Goal: Task Accomplishment & Management: Use online tool/utility

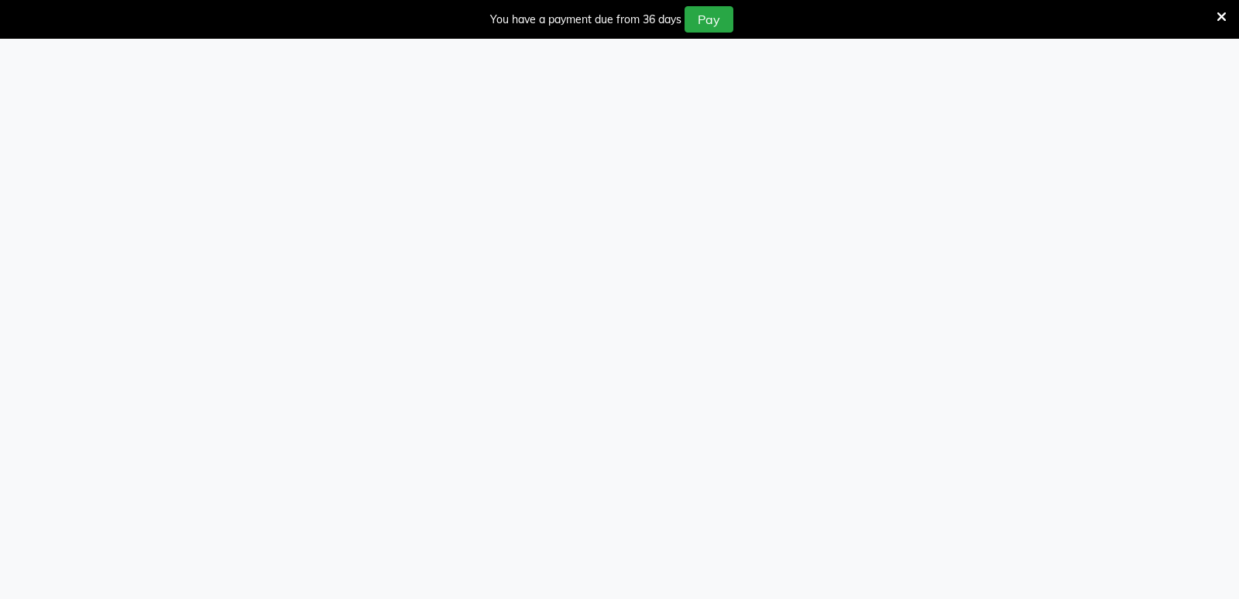
select select "service"
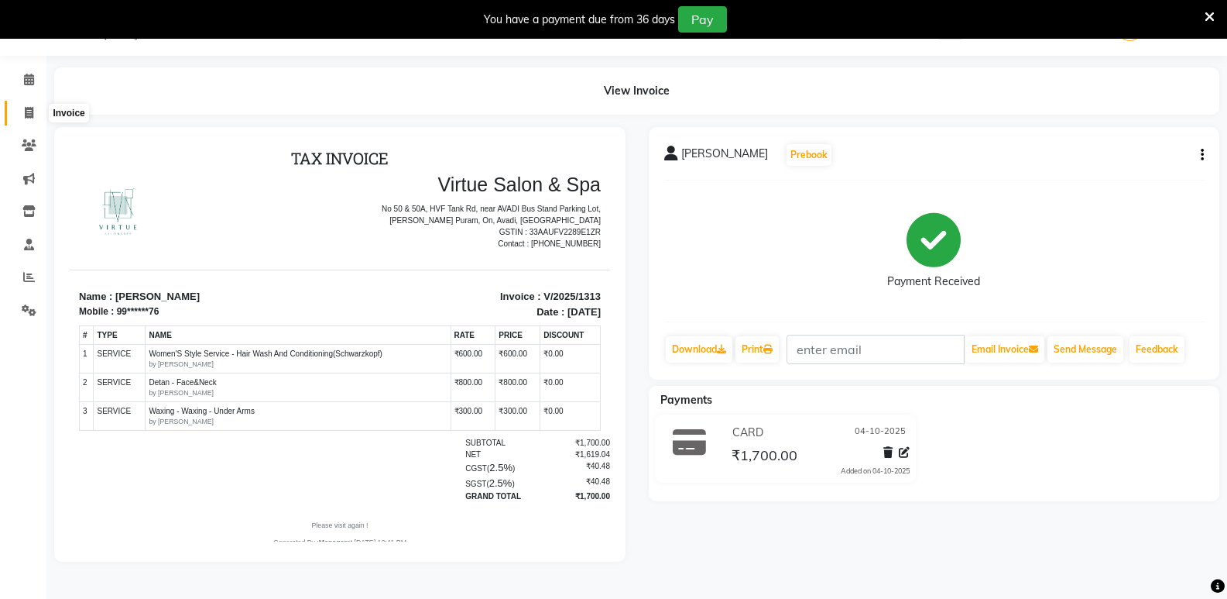
scroll to position [39, 0]
click at [33, 113] on icon at bounding box center [29, 113] width 9 height 12
select select "service"
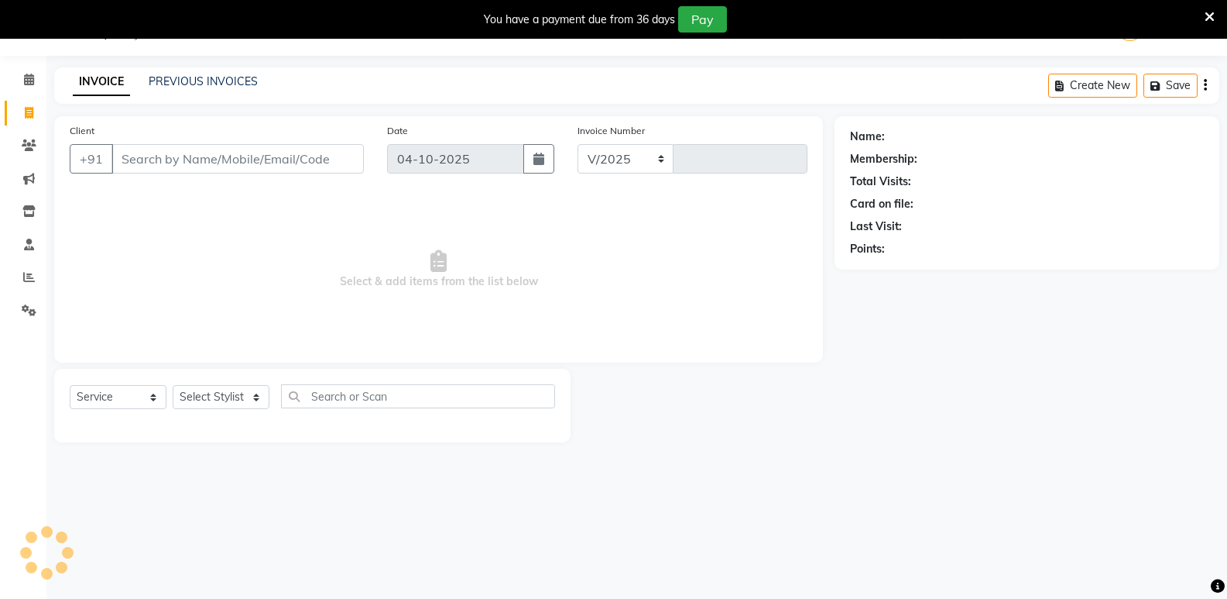
select select "4611"
type input "1314"
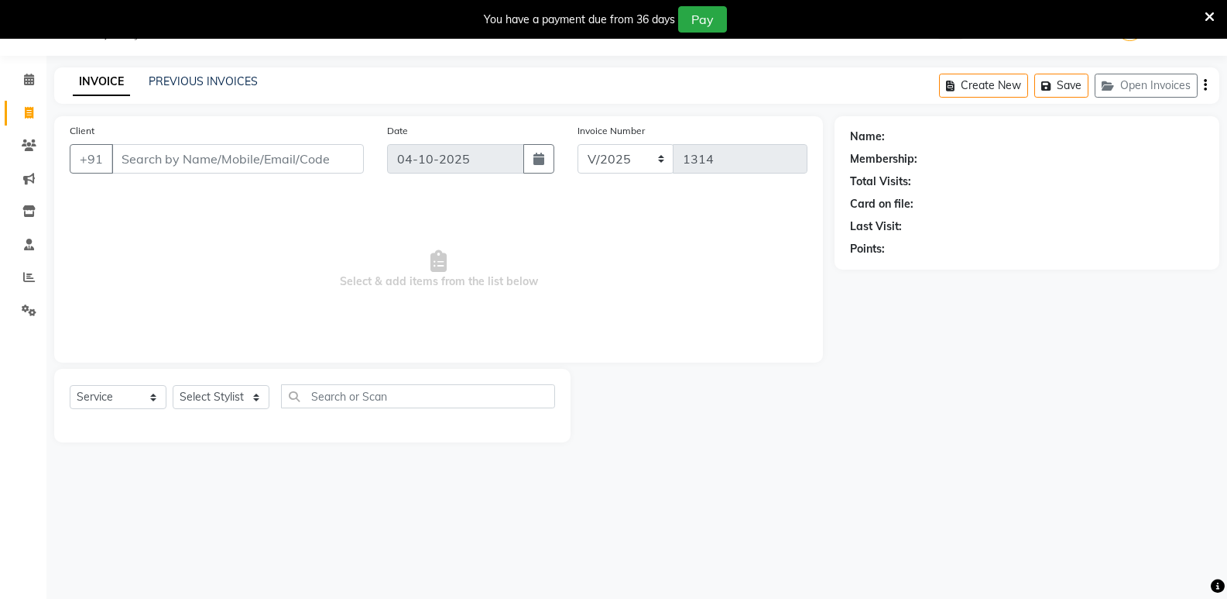
click at [843, 500] on div "08047224946 Select Location × Virtue Salon And Aesthetic, Avadi WhatsApp Status…" at bounding box center [613, 299] width 1227 height 599
click at [206, 150] on input "Client" at bounding box center [238, 158] width 252 height 29
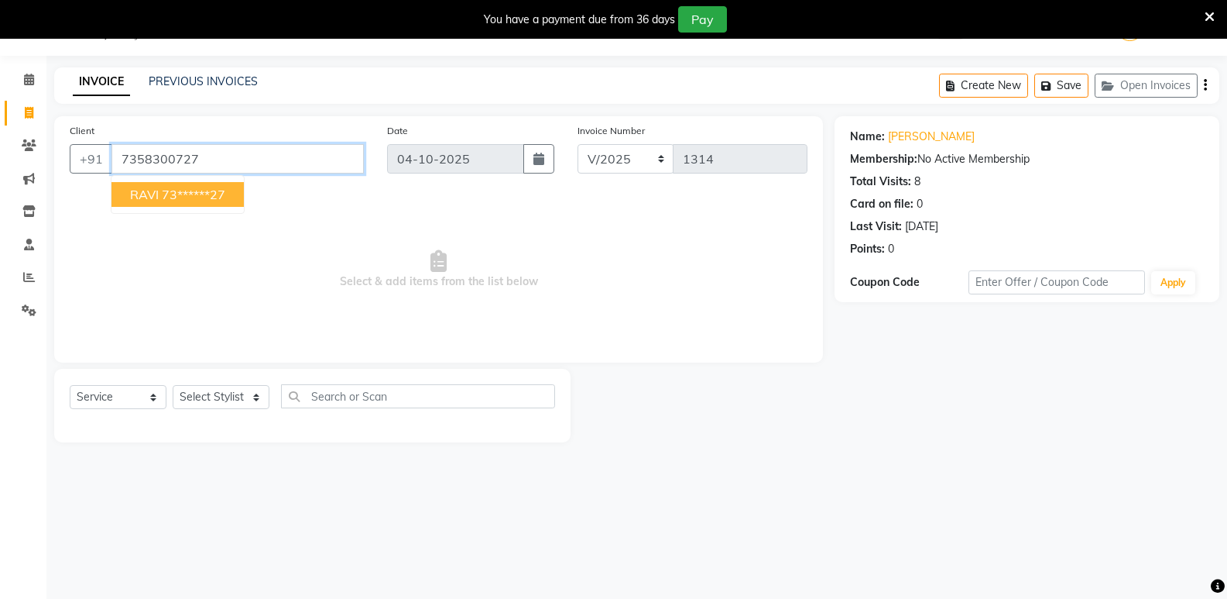
click at [226, 159] on input "7358300727" at bounding box center [238, 158] width 252 height 29
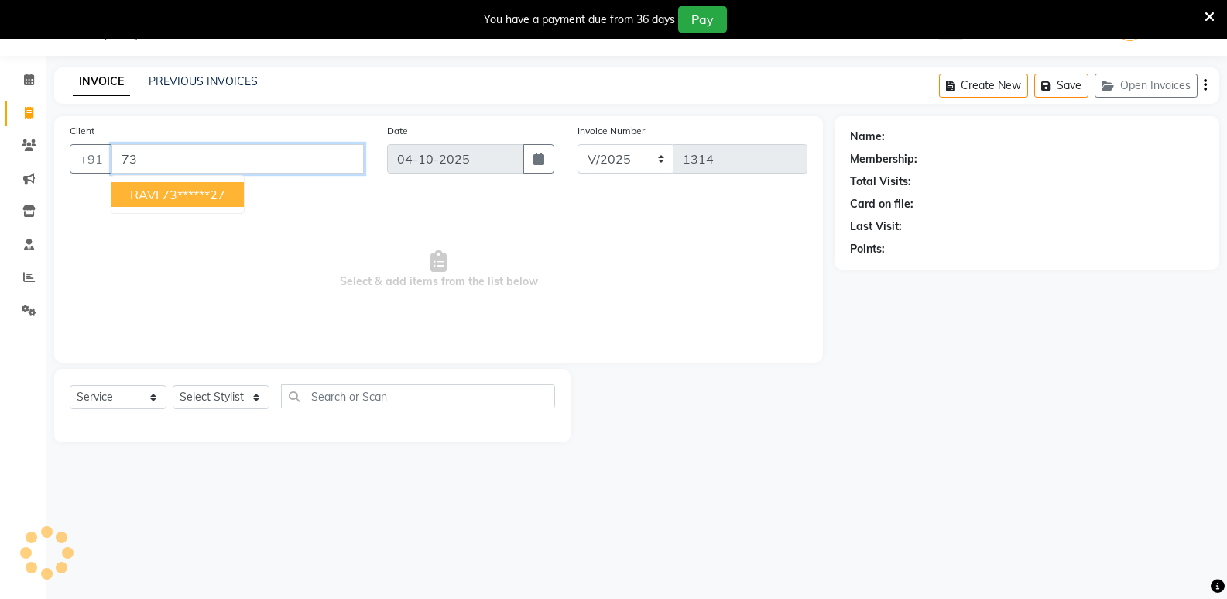
type input "7"
type input "7010889121"
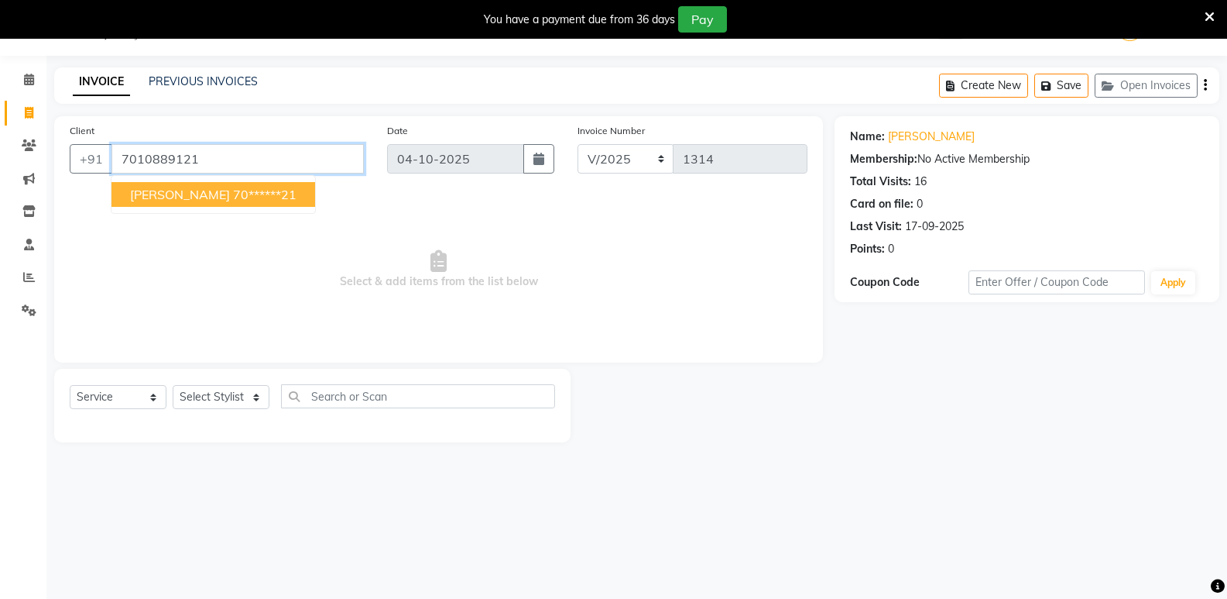
drag, startPoint x: 226, startPoint y: 159, endPoint x: 112, endPoint y: 160, distance: 114.6
click at [112, 160] on input "7010889121" at bounding box center [238, 158] width 252 height 29
click at [211, 396] on select "Select Stylist [PERSON_NAME] [PERSON_NAME] Manager [PERSON_NAME] PRIYA [PERSON_…" at bounding box center [221, 397] width 97 height 24
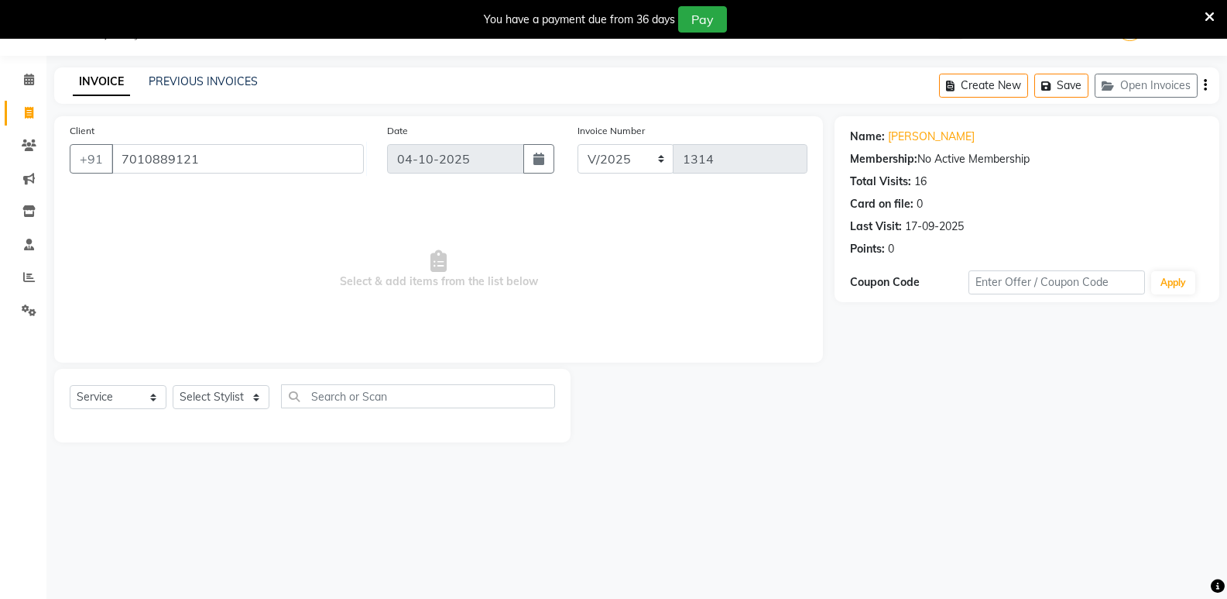
click at [506, 220] on span "Select & add items from the list below" at bounding box center [439, 269] width 738 height 155
click at [231, 164] on input "7010889121" at bounding box center [238, 158] width 252 height 29
click at [219, 402] on select "Select Stylist [PERSON_NAME] [PERSON_NAME] Manager [PERSON_NAME] PRIYA [PERSON_…" at bounding box center [221, 397] width 97 height 24
select select "64178"
click at [173, 385] on select "Select Stylist [PERSON_NAME] [PERSON_NAME] Manager [PERSON_NAME] PRIYA [PERSON_…" at bounding box center [221, 397] width 97 height 24
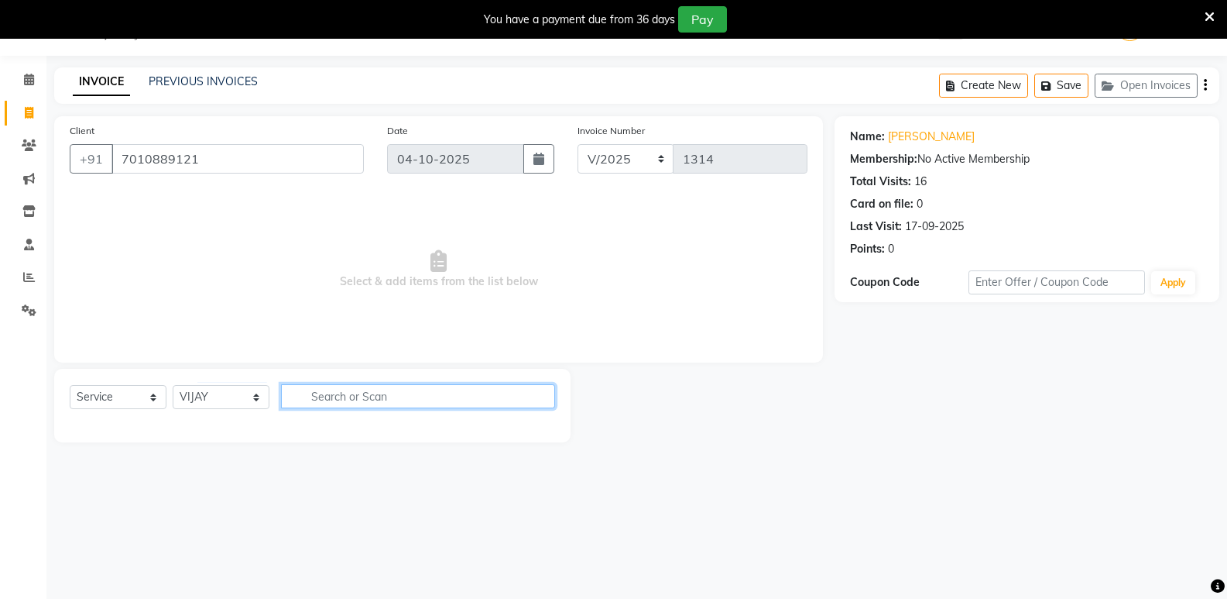
click at [335, 402] on input "text" at bounding box center [418, 396] width 274 height 24
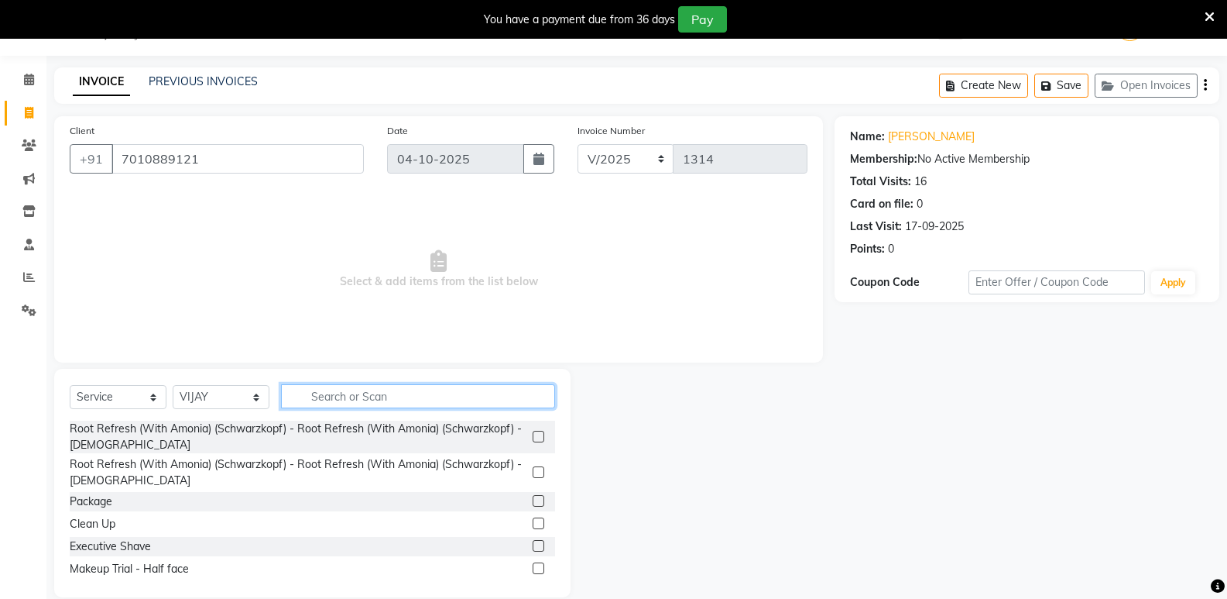
click at [343, 396] on input "text" at bounding box center [418, 396] width 274 height 24
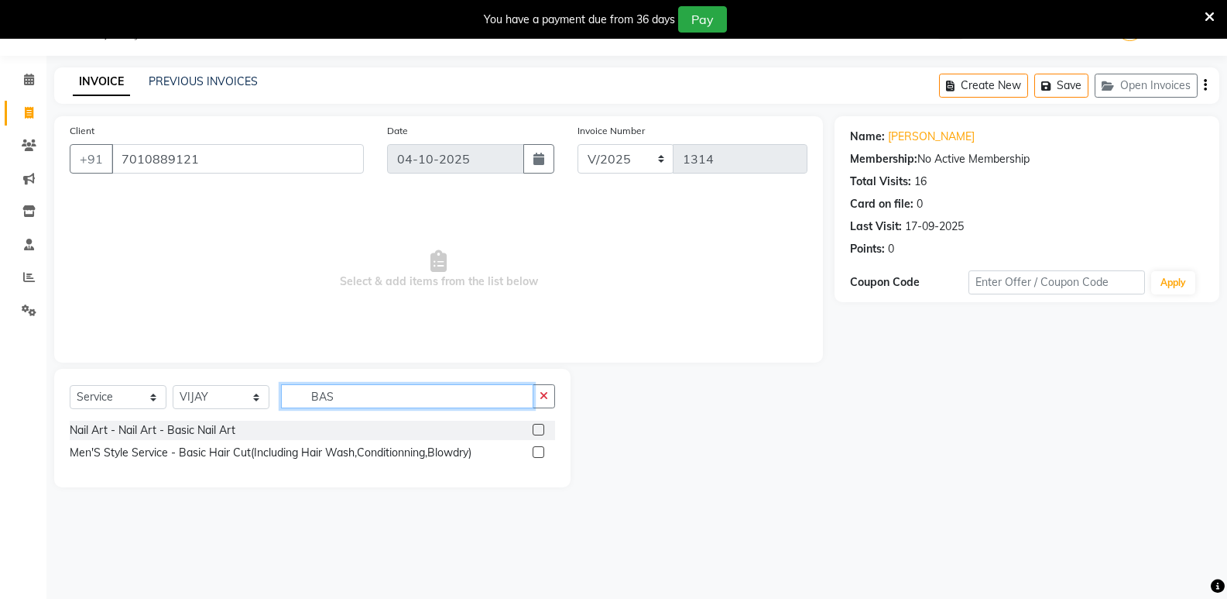
type input "BAS"
click at [538, 450] on label at bounding box center [539, 452] width 12 height 12
click at [538, 450] on input "checkbox" at bounding box center [538, 453] width 10 height 10
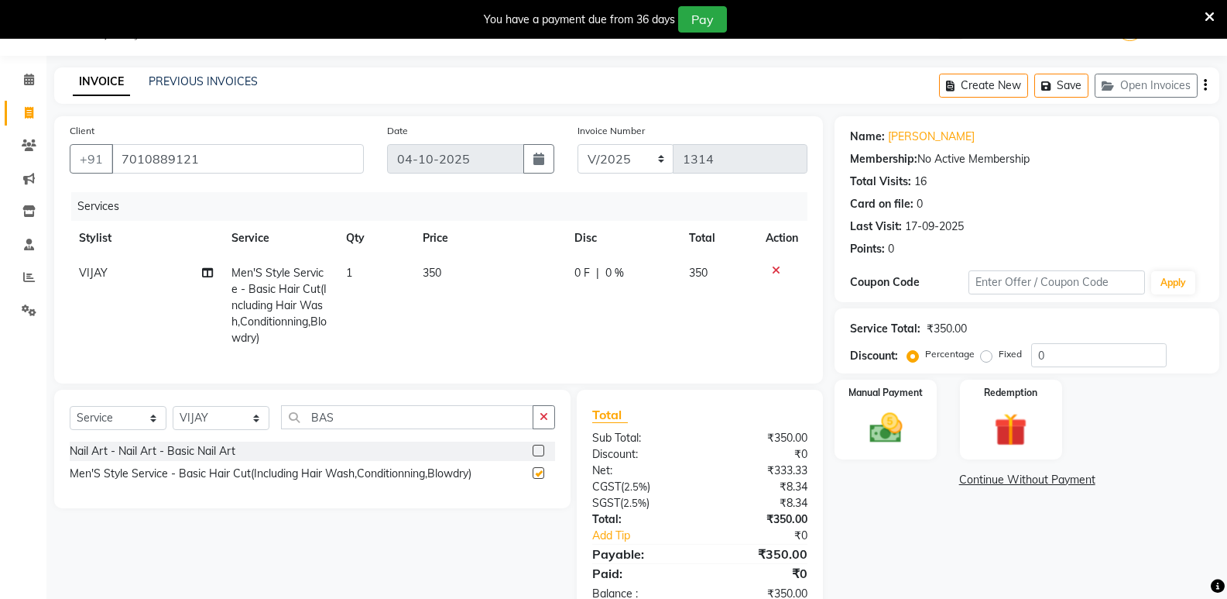
checkbox input "false"
click at [904, 414] on img at bounding box center [885, 427] width 55 height 39
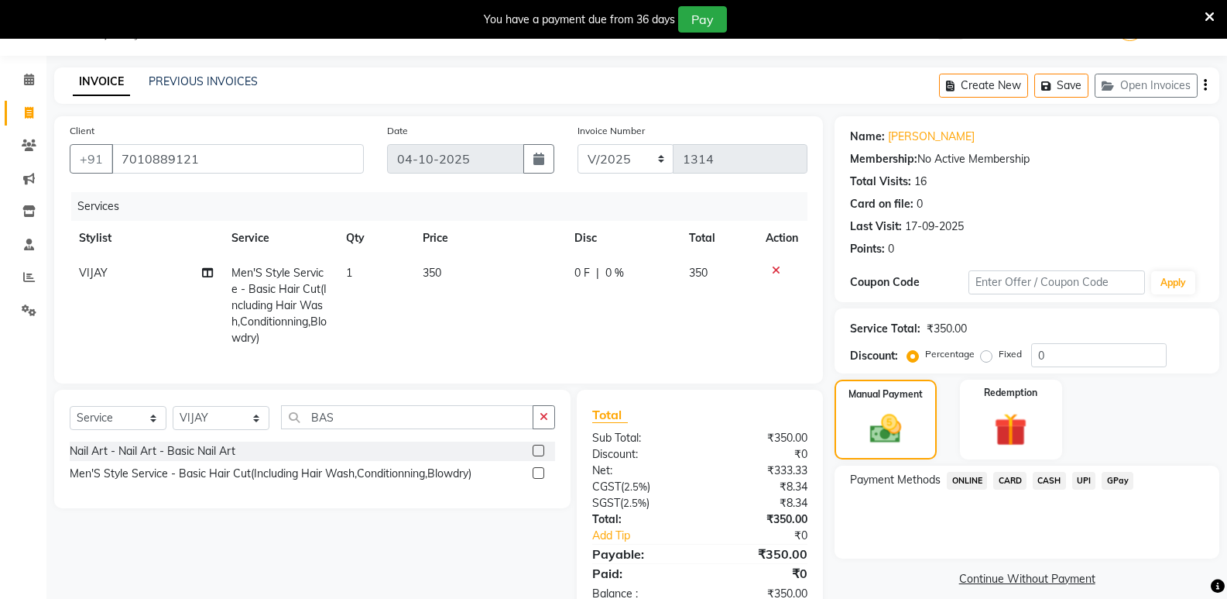
click at [973, 479] on span "ONLINE" at bounding box center [967, 481] width 40 height 18
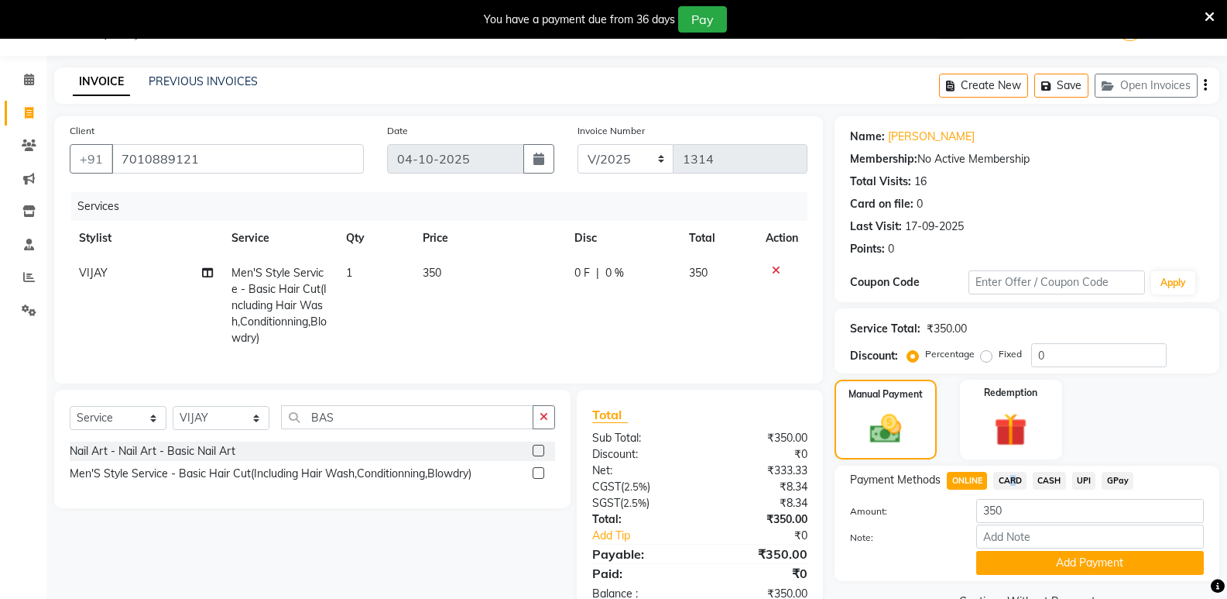
click at [1007, 481] on span "CARD" at bounding box center [1010, 481] width 33 height 18
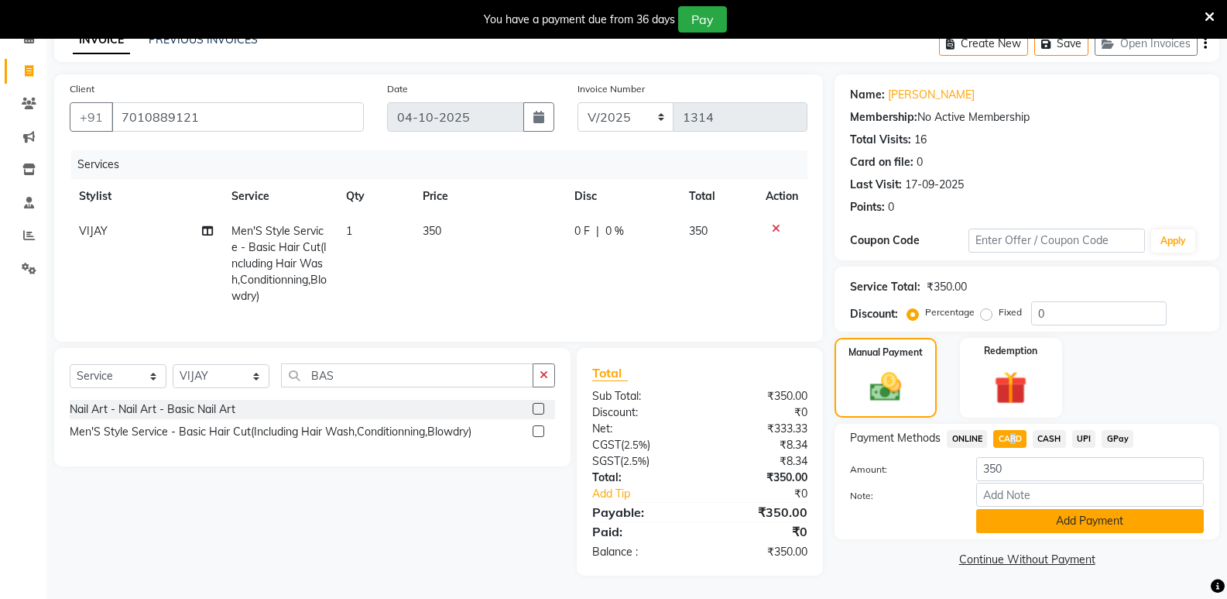
click at [1023, 510] on button "Add Payment" at bounding box center [1091, 521] width 228 height 24
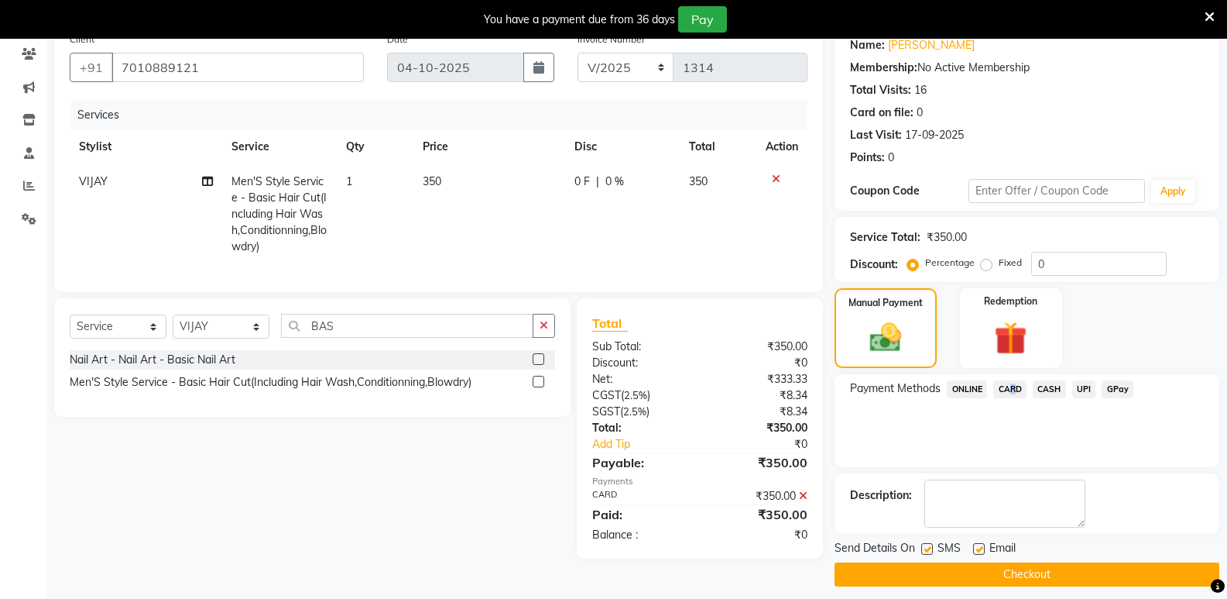
scroll to position [141, 0]
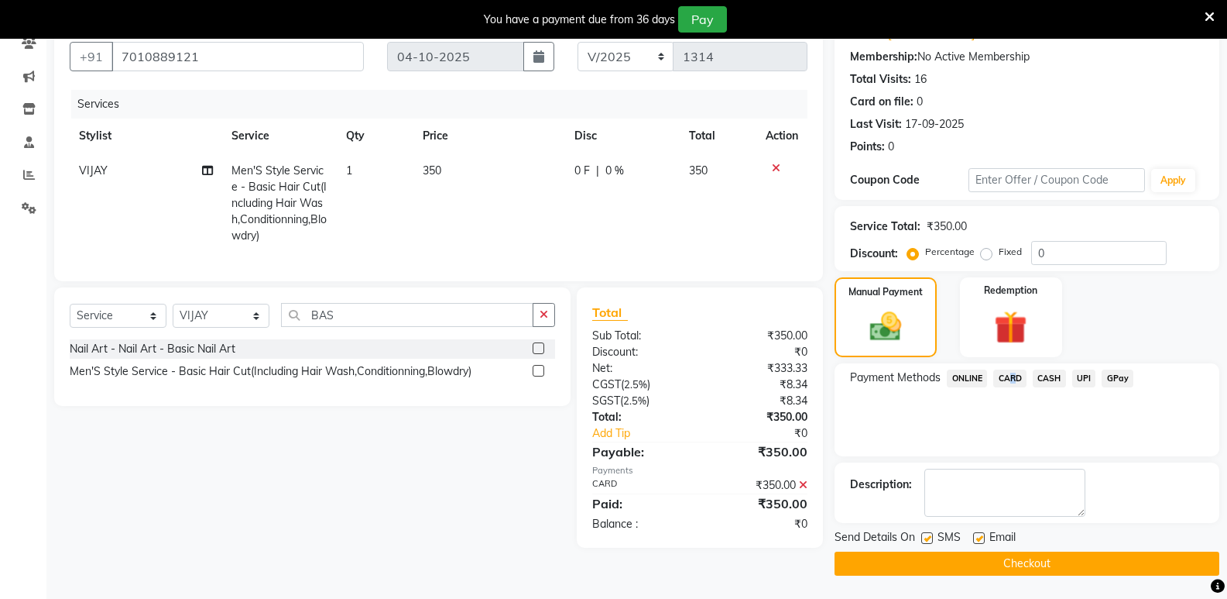
click at [989, 566] on button "Checkout" at bounding box center [1027, 563] width 385 height 24
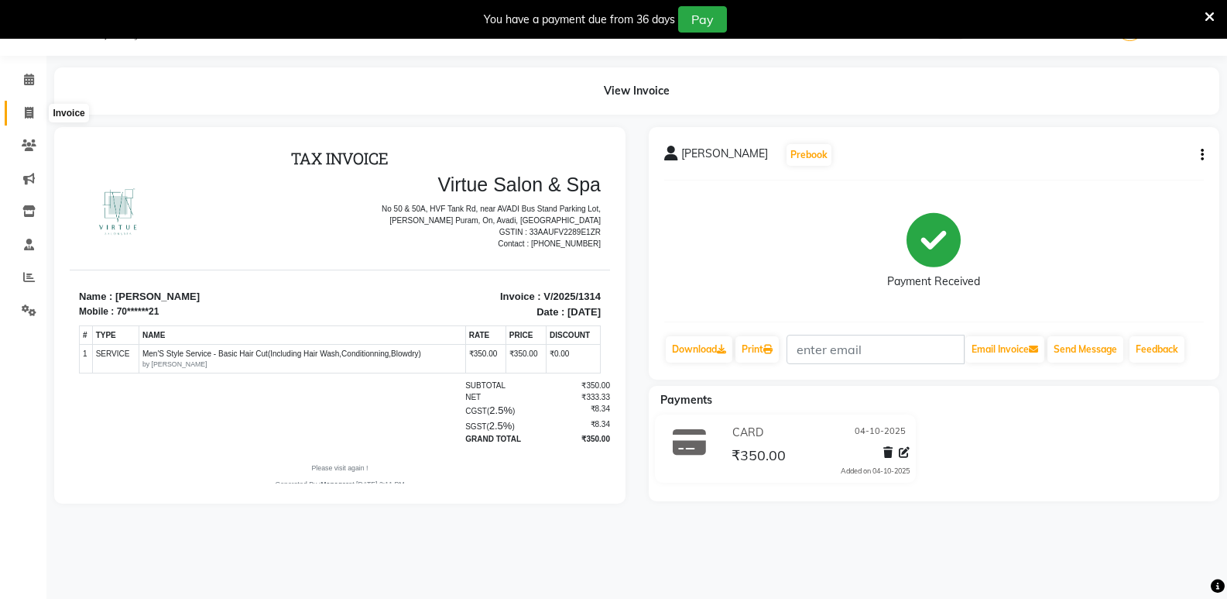
click at [23, 113] on span at bounding box center [28, 114] width 27 height 18
select select "service"
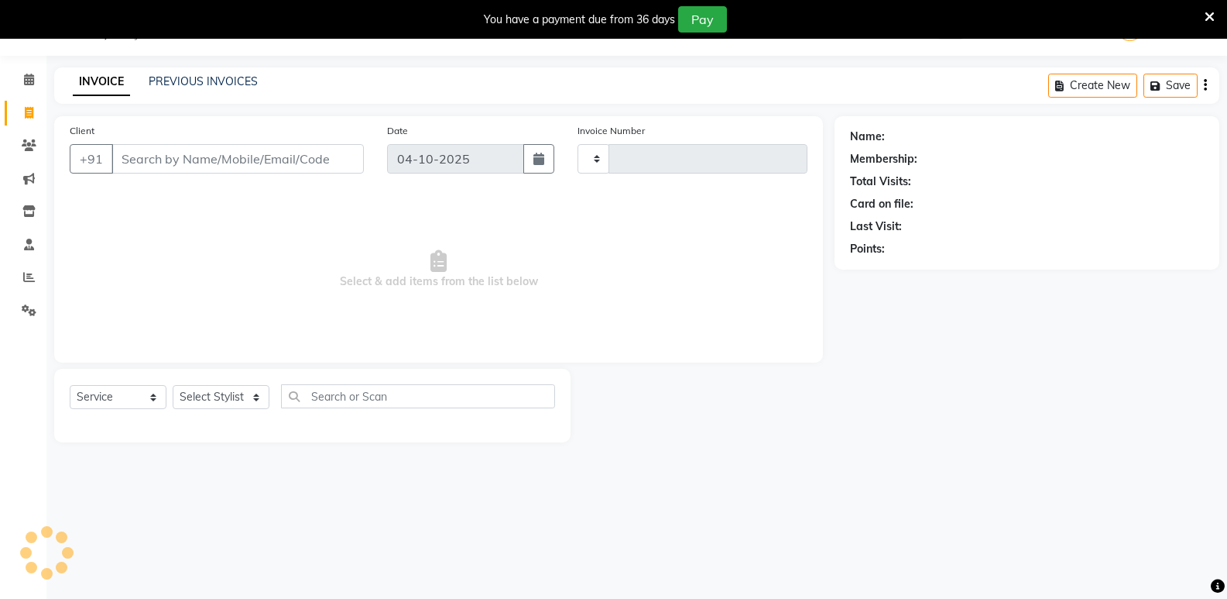
type input "1315"
select select "4611"
click at [218, 148] on input "Client" at bounding box center [238, 158] width 252 height 29
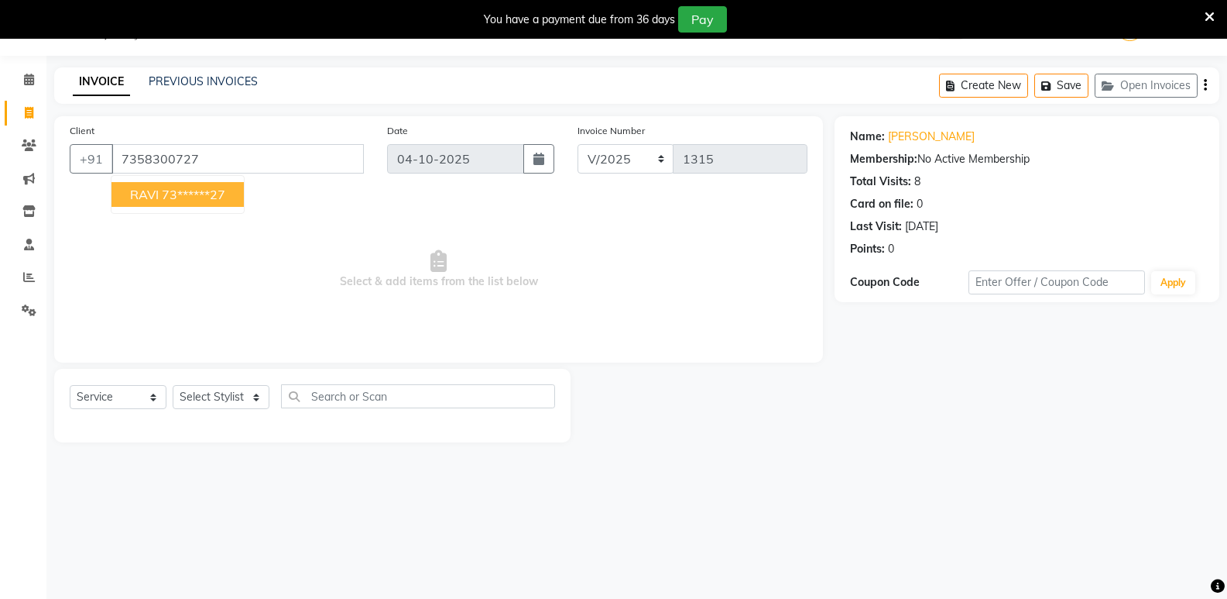
click at [187, 194] on ngb-highlight "73******27" at bounding box center [193, 194] width 63 height 15
type input "73******27"
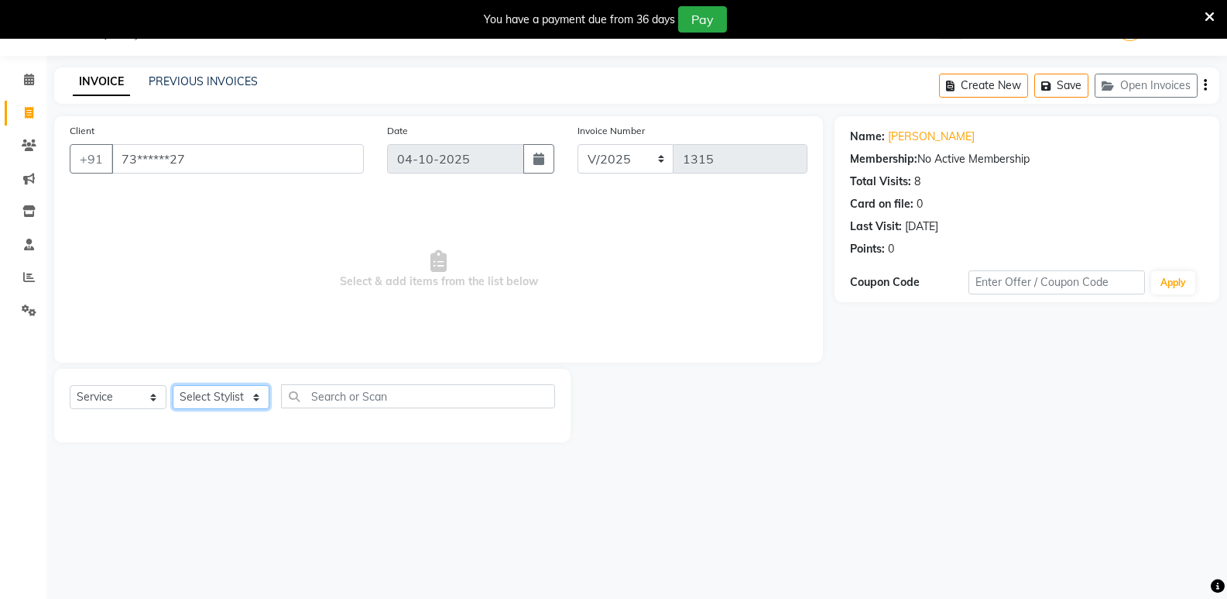
click at [227, 396] on select "Select Stylist [PERSON_NAME] [PERSON_NAME] Manager [PERSON_NAME] PRIYA [PERSON_…" at bounding box center [221, 397] width 97 height 24
select select "90671"
click at [173, 385] on select "Select Stylist [PERSON_NAME] [PERSON_NAME] Manager [PERSON_NAME] PRIYA [PERSON_…" at bounding box center [221, 397] width 97 height 24
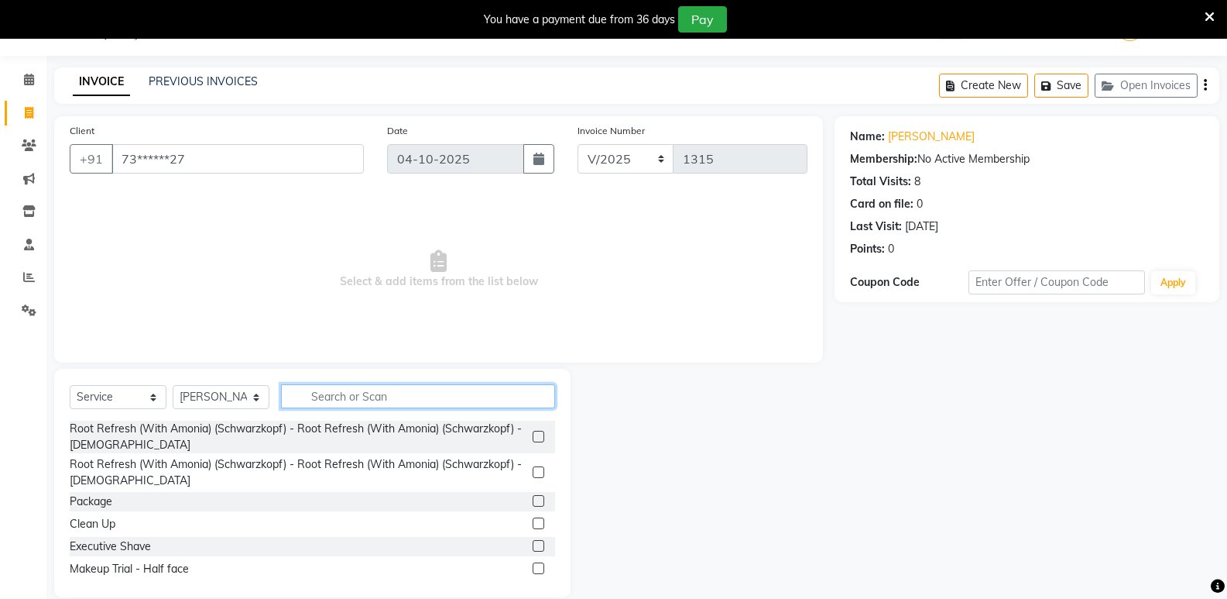
click at [342, 390] on input "text" at bounding box center [418, 396] width 274 height 24
click at [331, 395] on input "text" at bounding box center [418, 396] width 274 height 24
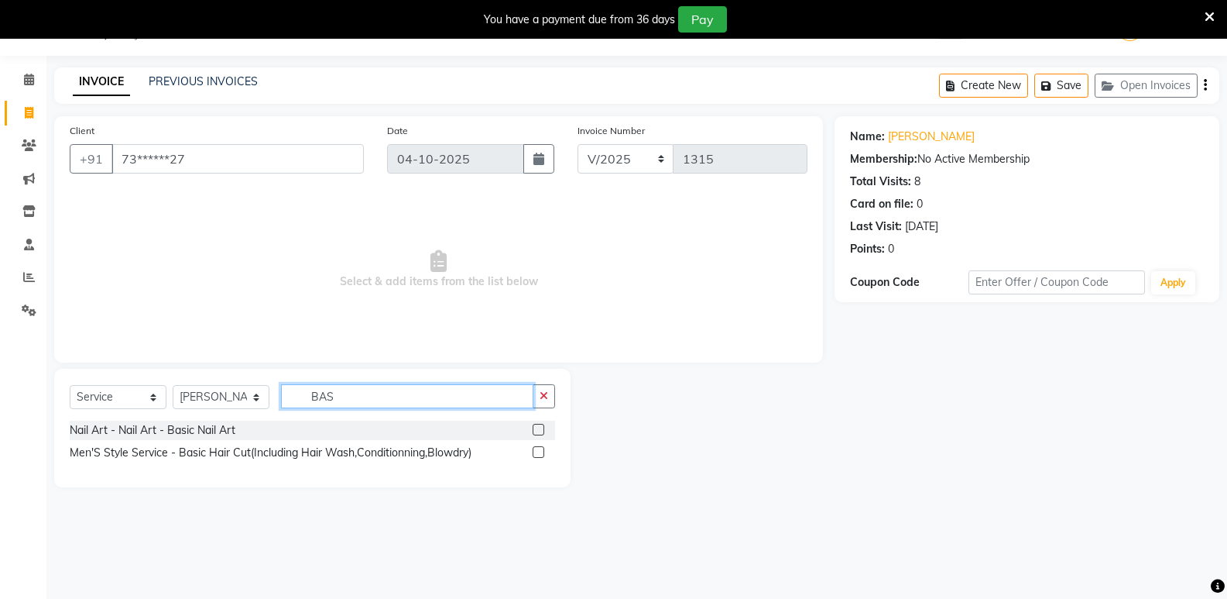
type input "BAS"
click at [541, 450] on label at bounding box center [539, 452] width 12 height 12
click at [541, 450] on input "checkbox" at bounding box center [538, 453] width 10 height 10
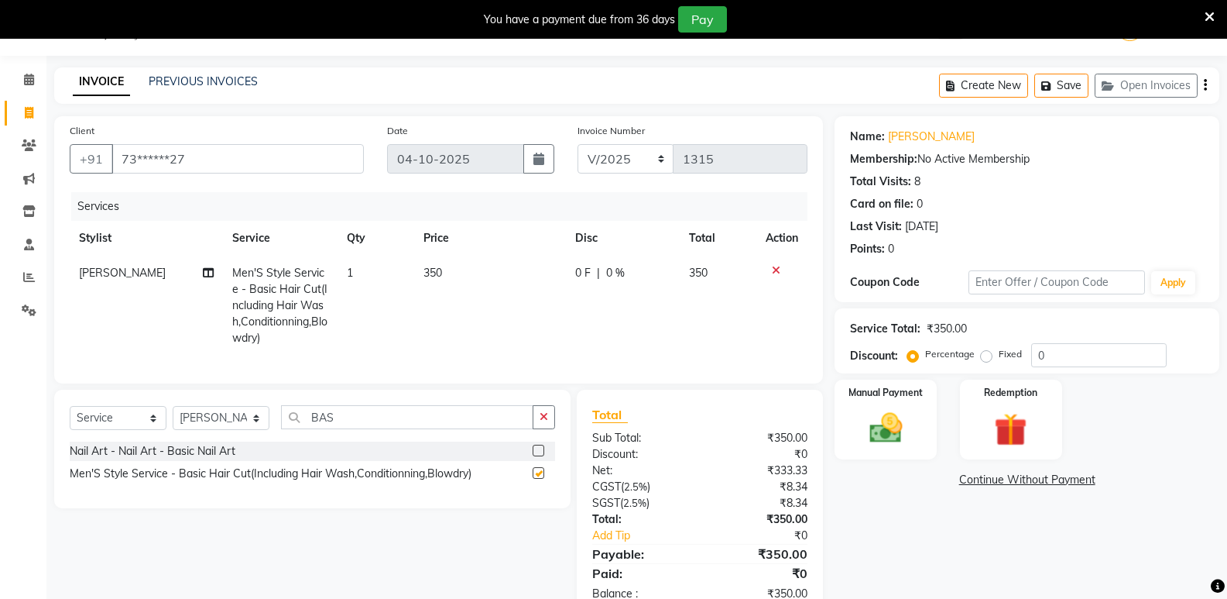
checkbox input "false"
click at [376, 429] on input "BAS" at bounding box center [407, 417] width 252 height 24
type input "B"
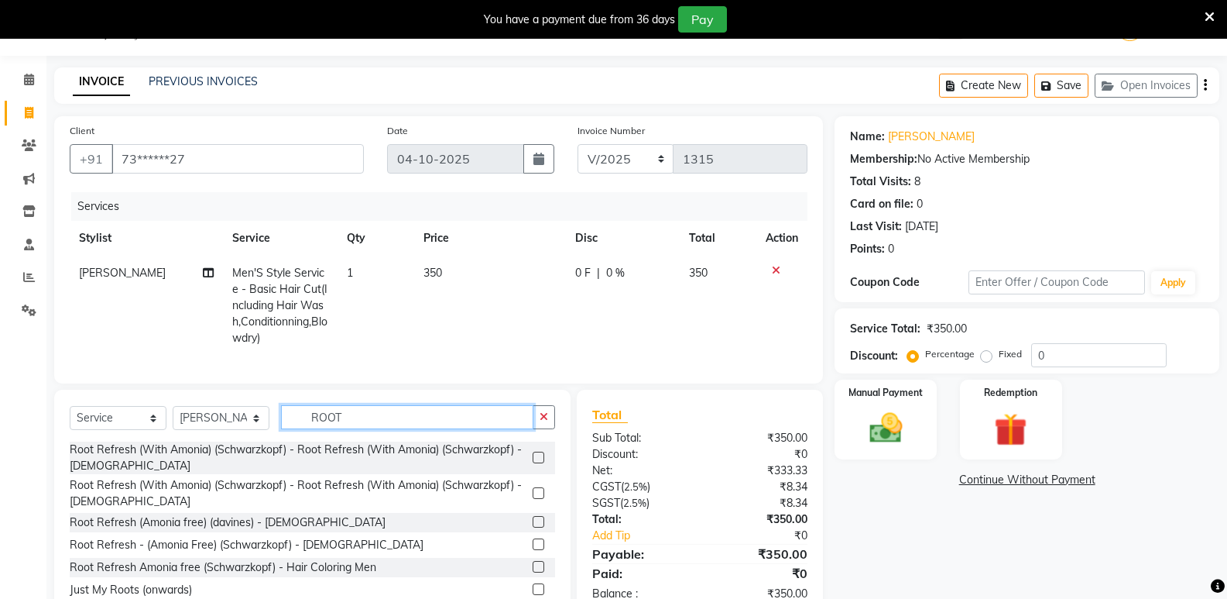
type input "ROOT"
click at [533, 463] on label at bounding box center [539, 457] width 12 height 12
click at [533, 463] on input "checkbox" at bounding box center [538, 458] width 10 height 10
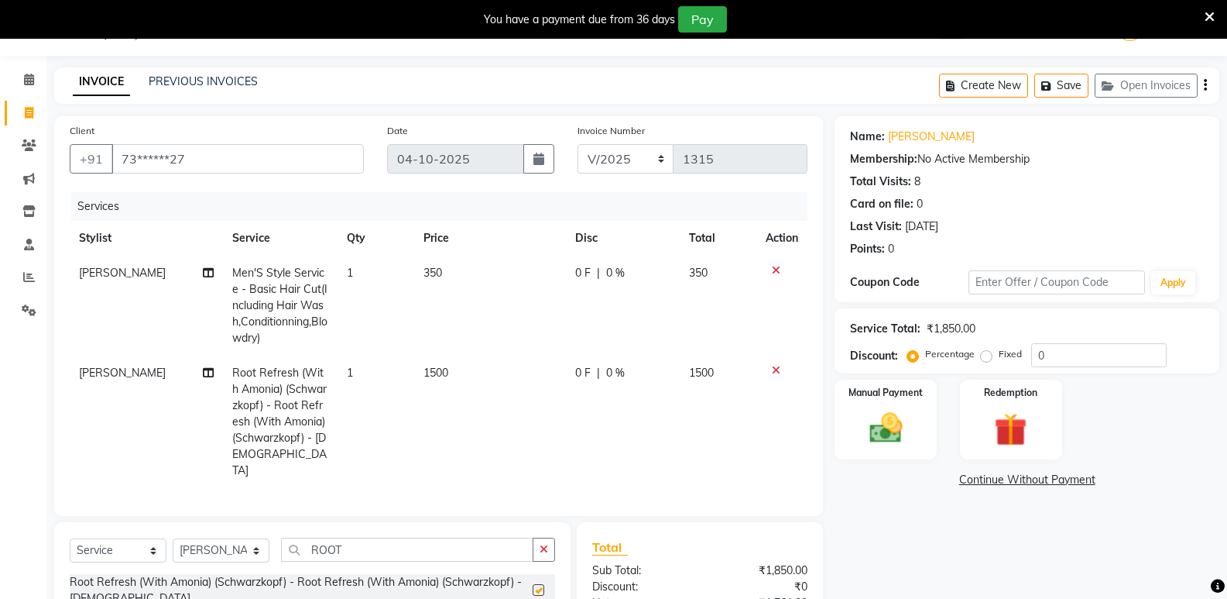
checkbox input "false"
click at [485, 377] on td "1500" at bounding box center [490, 421] width 152 height 132
select select "90671"
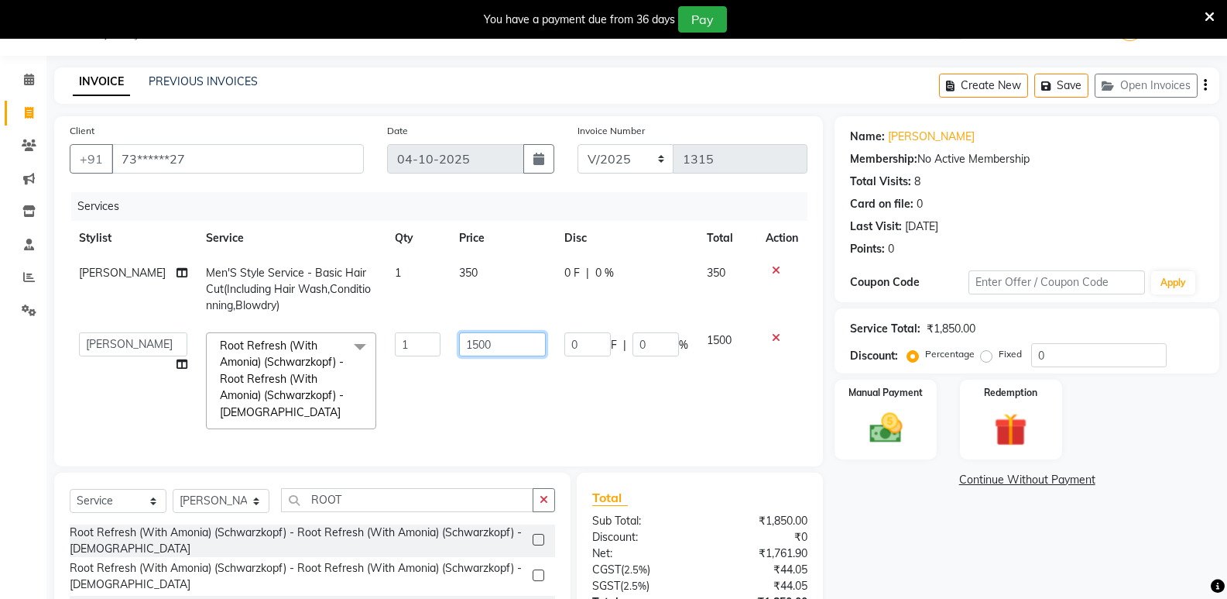
click at [506, 345] on input "1500" at bounding box center [502, 344] width 87 height 24
type input "1800"
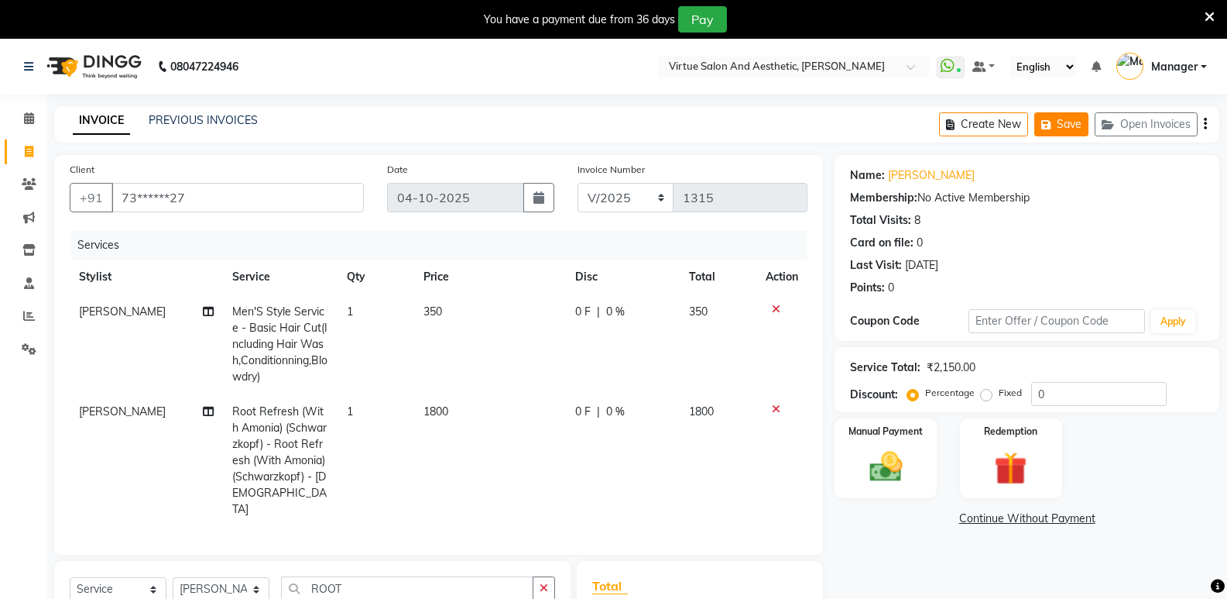
click at [1064, 132] on button "Save" at bounding box center [1062, 124] width 54 height 24
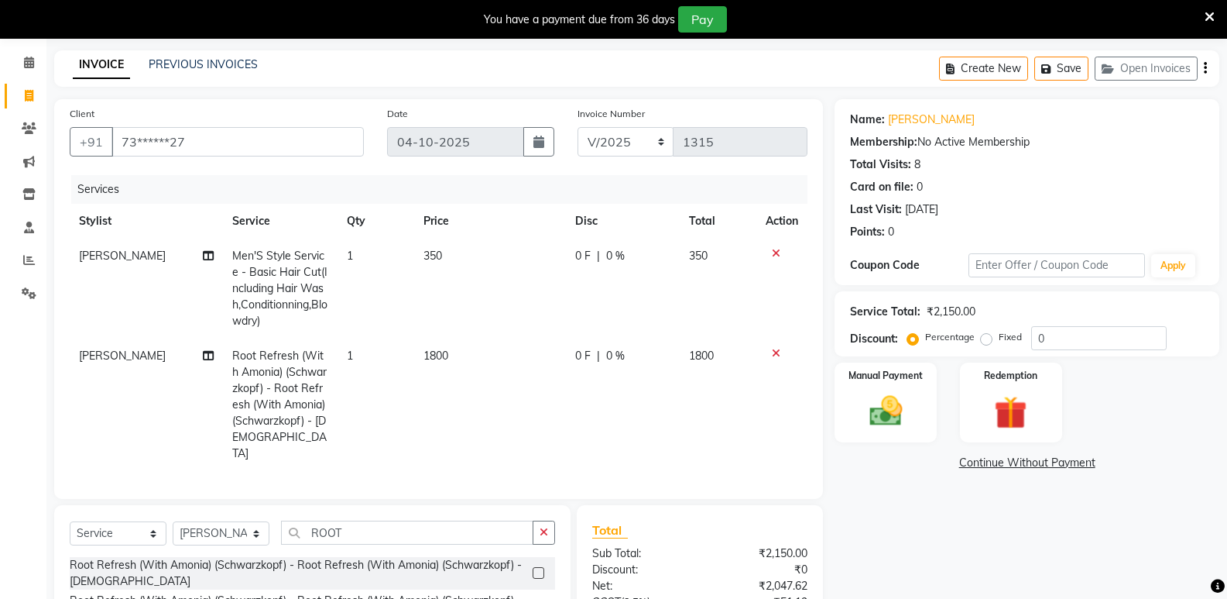
scroll to position [54, 0]
click at [901, 408] on img at bounding box center [885, 412] width 55 height 39
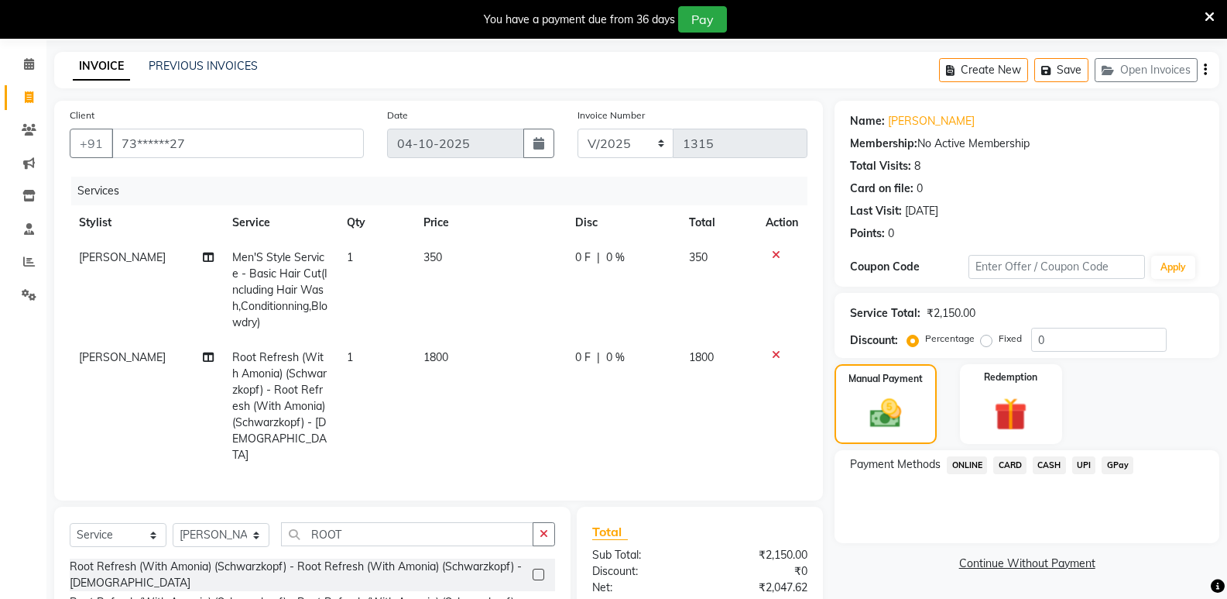
click at [977, 462] on span "ONLINE" at bounding box center [967, 465] width 40 height 18
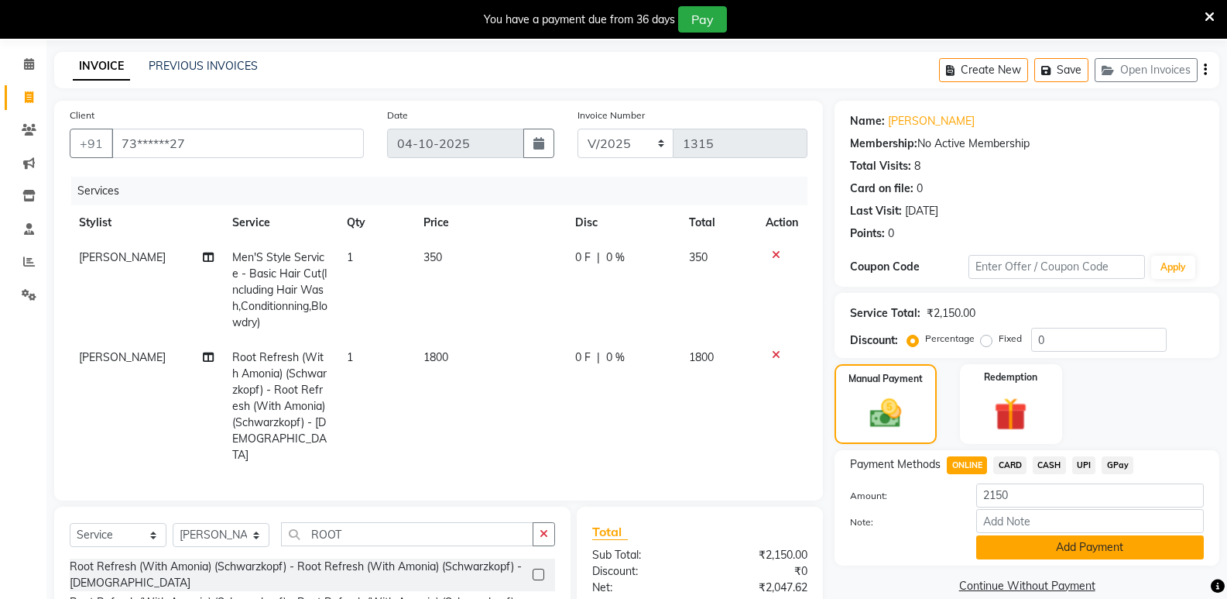
click at [1040, 555] on button "Add Payment" at bounding box center [1091, 547] width 228 height 24
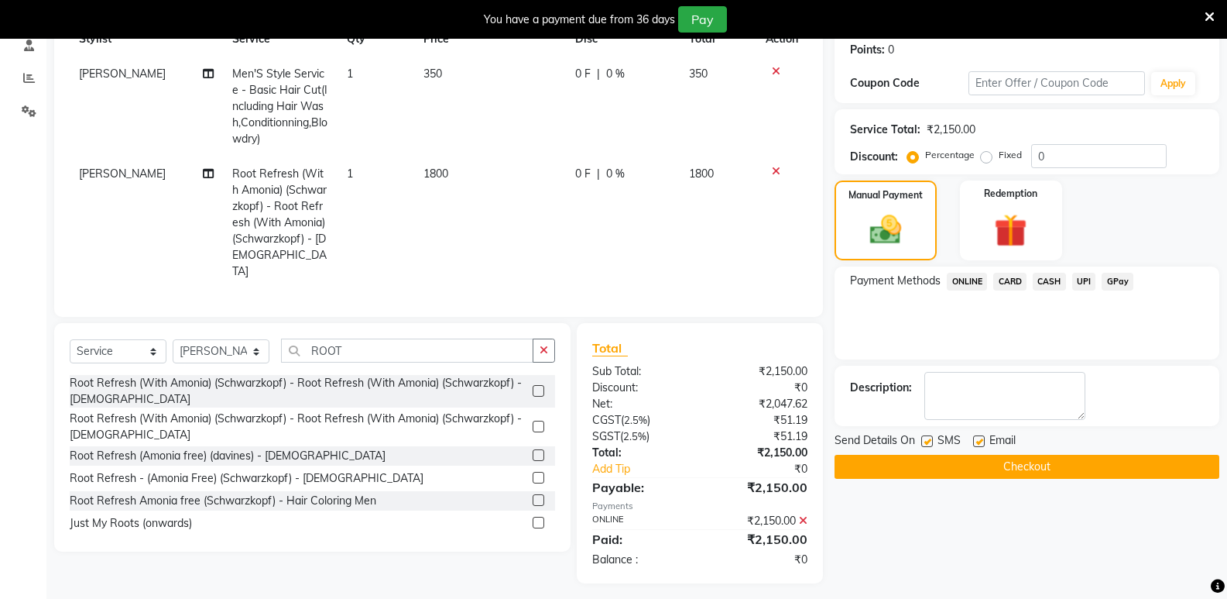
scroll to position [241, 0]
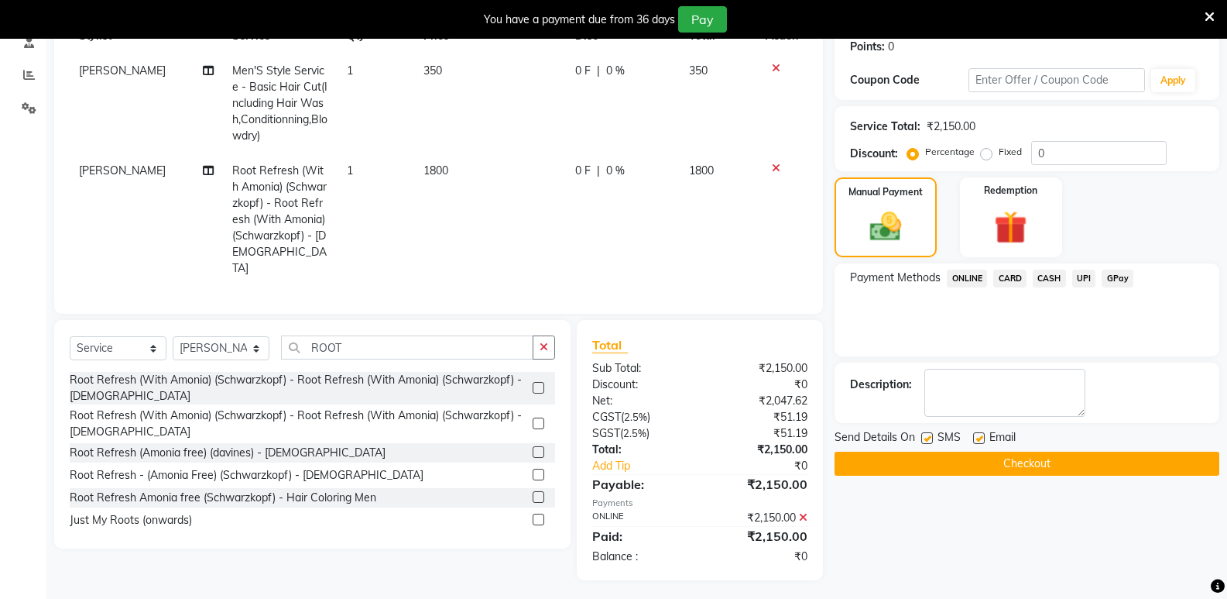
click at [911, 469] on button "Checkout" at bounding box center [1027, 463] width 385 height 24
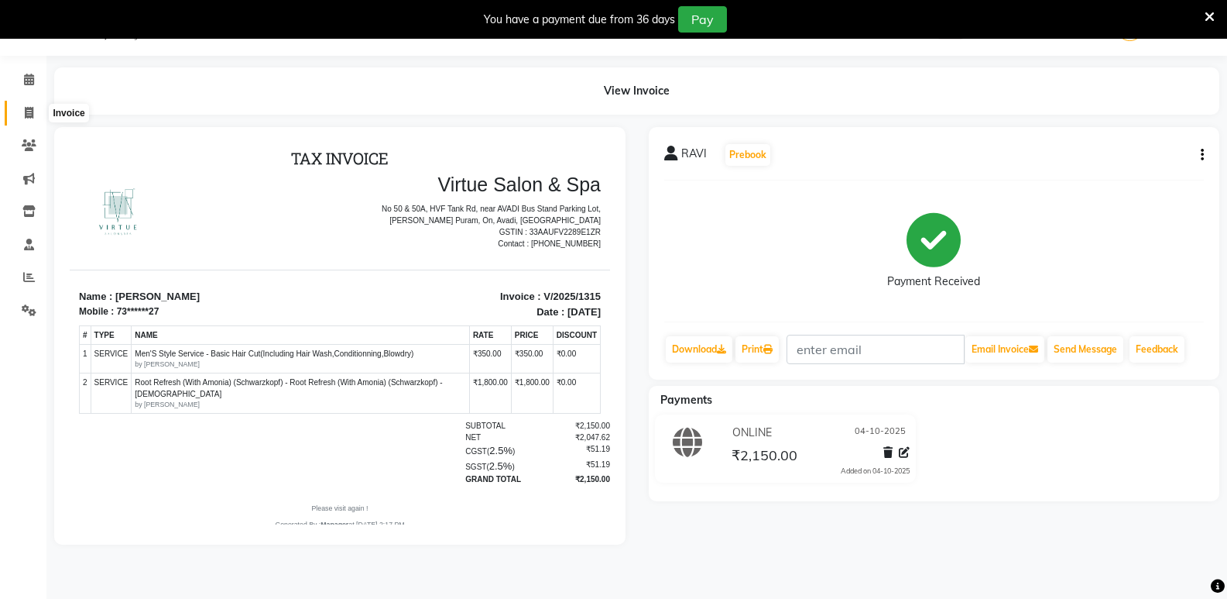
click at [32, 108] on icon at bounding box center [29, 113] width 9 height 12
select select "service"
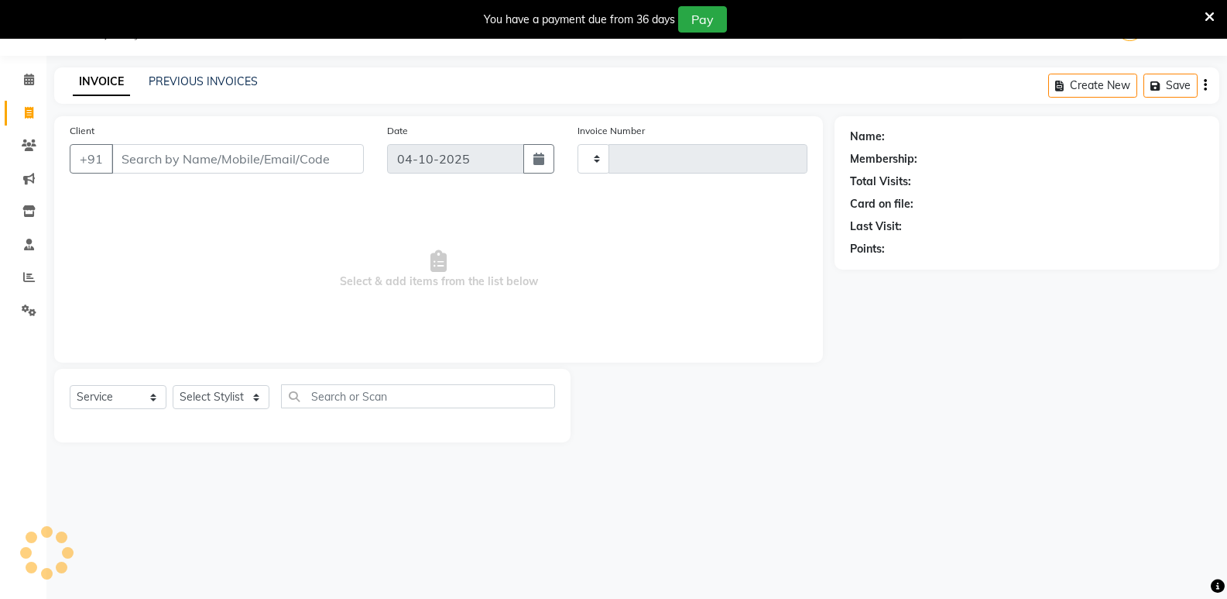
type input "1316"
select select "4611"
